Goal: Task Accomplishment & Management: Complete application form

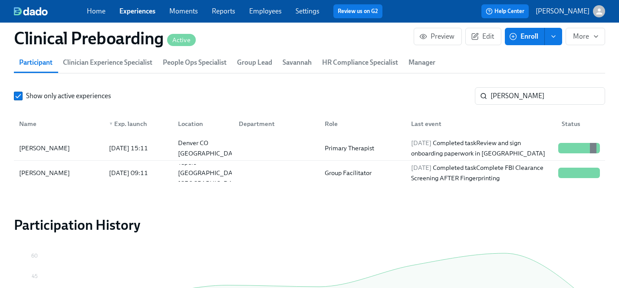
scroll to position [0, 11197]
click at [518, 94] on input "elena" at bounding box center [547, 95] width 115 height 17
drag, startPoint x: 518, startPoint y: 94, endPoint x: 419, endPoint y: 93, distance: 99.0
click at [419, 93] on div "Show only active experiences elena ​" at bounding box center [309, 95] width 591 height 17
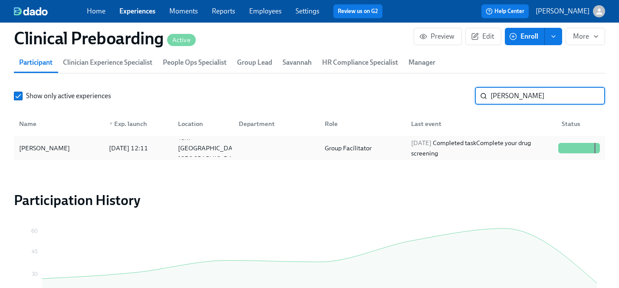
type input "lindsey br"
click at [39, 149] on div "Lindsey Brown" at bounding box center [45, 148] width 58 height 10
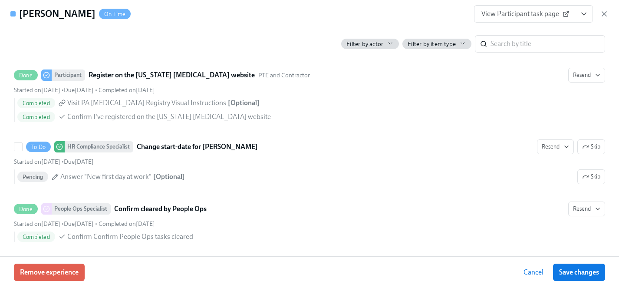
scroll to position [1700, 0]
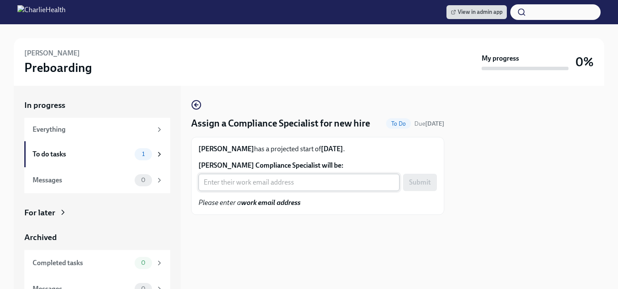
click at [248, 185] on input "[PERSON_NAME] Compliance Specialist will be:" at bounding box center [298, 182] width 201 height 17
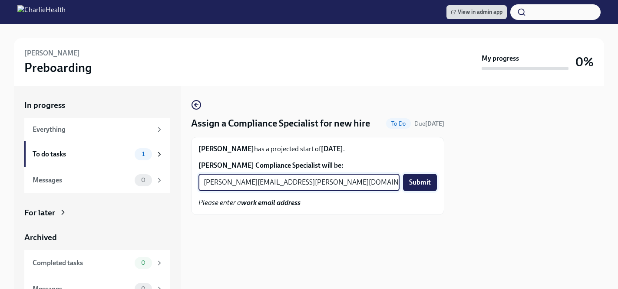
type input "[PERSON_NAME][EMAIL_ADDRESS][PERSON_NAME][DOMAIN_NAME]"
click at [421, 181] on span "Submit" at bounding box center [420, 182] width 22 height 9
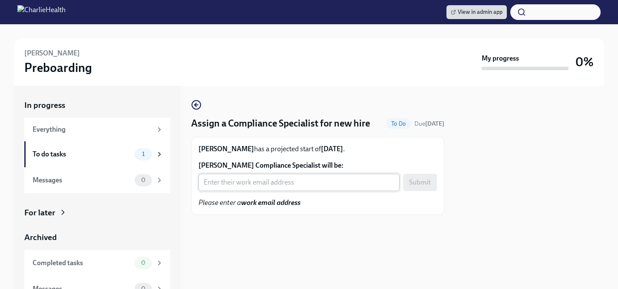
click at [291, 185] on input "Amani Dobbs's Compliance Specialist will be:" at bounding box center [298, 182] width 201 height 17
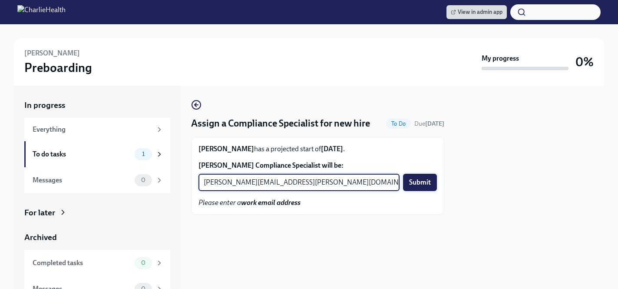
type input "jessica.barrett@charliehealth.com"
click at [418, 186] on span "Submit" at bounding box center [420, 182] width 22 height 9
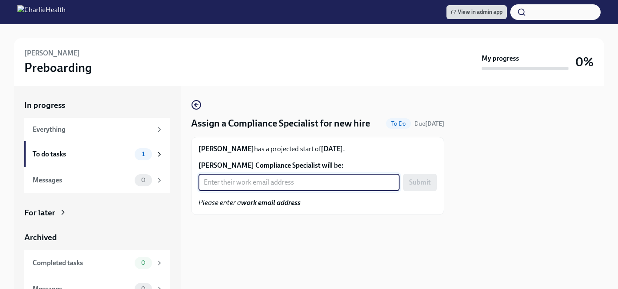
click at [271, 191] on input "[PERSON_NAME] Compliance Specialist will be:" at bounding box center [298, 182] width 201 height 17
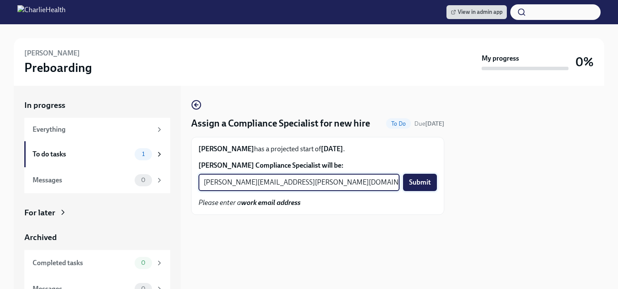
type input "[PERSON_NAME][EMAIL_ADDRESS][PERSON_NAME][DOMAIN_NAME]"
click at [424, 181] on span "Submit" at bounding box center [420, 182] width 22 height 9
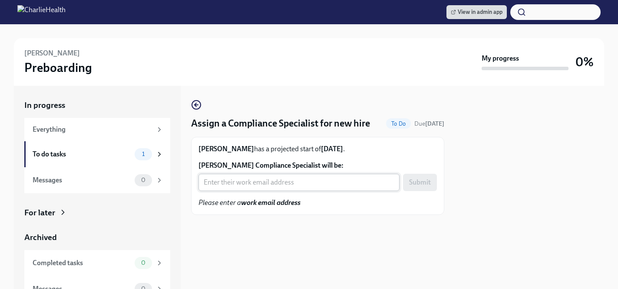
click at [303, 188] on input "Amanda LaBarrere's Compliance Specialist will be:" at bounding box center [298, 182] width 201 height 17
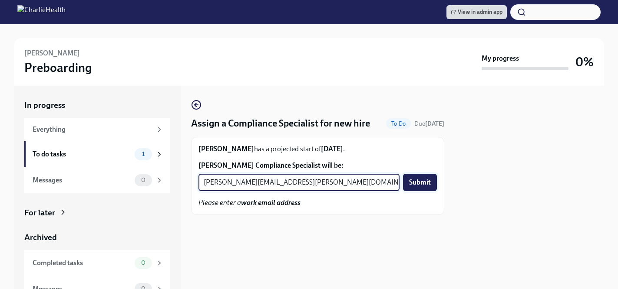
type input "chelsey.mendoza@charliehealth.com"
click at [418, 181] on span "Submit" at bounding box center [420, 182] width 22 height 9
